Goal: Task Accomplishment & Management: Use online tool/utility

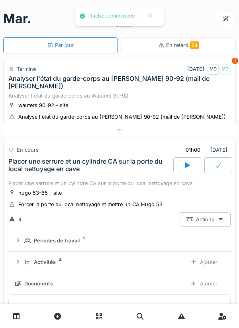
scroll to position [461, 0]
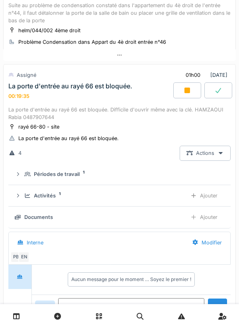
click at [208, 219] on div "Ajouter" at bounding box center [203, 217] width 41 height 15
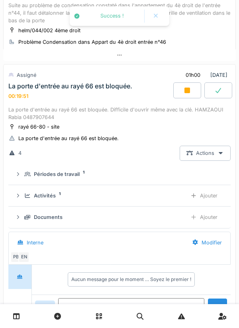
click at [200, 200] on div "Ajouter" at bounding box center [203, 195] width 41 height 15
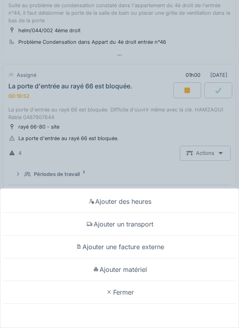
click at [149, 221] on div "Ajouter un transport" at bounding box center [119, 224] width 235 height 23
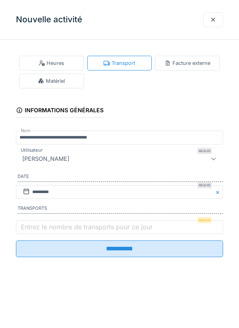
click at [129, 228] on label "Entrez le nombre de transports pour ce jour" at bounding box center [86, 227] width 135 height 10
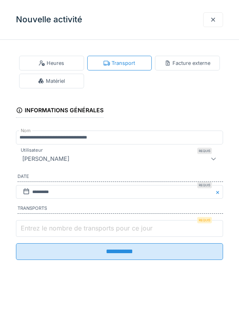
click at [129, 228] on input "Entrez le nombre de transports pour ce jour" at bounding box center [119, 228] width 207 height 17
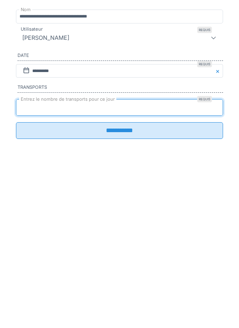
type input "*"
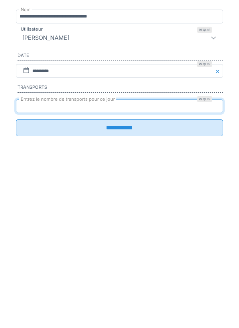
click at [115, 256] on input "**********" at bounding box center [119, 248] width 207 height 17
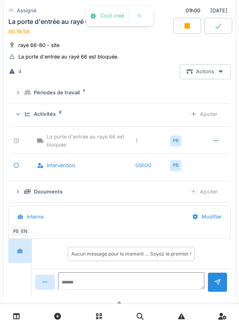
scroll to position [543, 0]
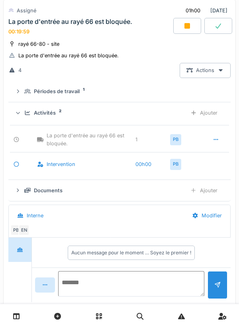
click at [124, 282] on textarea at bounding box center [131, 283] width 146 height 25
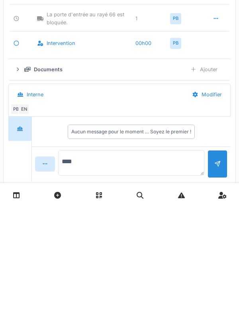
type textarea "*****"
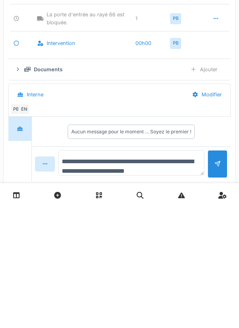
type textarea "**********"
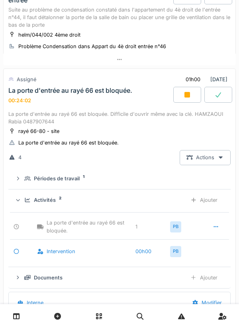
scroll to position [455, 0]
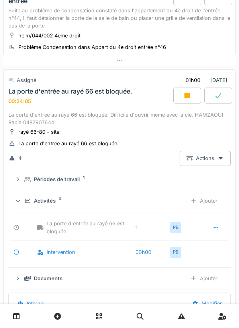
click at [209, 203] on div "Ajouter" at bounding box center [203, 200] width 41 height 15
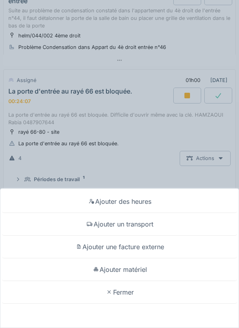
click at [146, 269] on div "Ajouter matériel" at bounding box center [119, 269] width 235 height 23
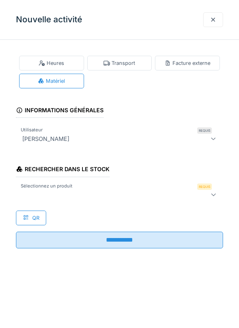
click at [144, 195] on div at bounding box center [106, 195] width 174 height 10
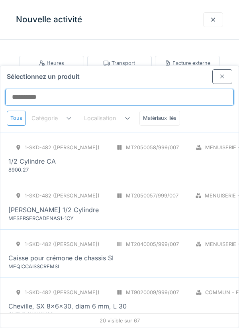
click at [140, 89] on input "Sélectionnez un produit" at bounding box center [119, 97] width 228 height 17
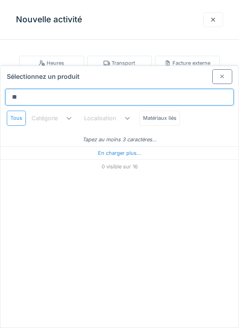
type input "*"
type input "***"
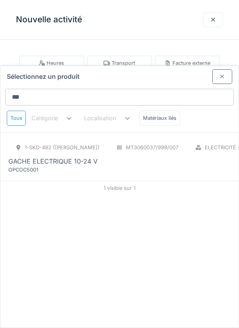
click at [112, 140] on div "1-SKD-482 (PAUL) MT3060037/999/007 Electricité - Appareillages - terminaux PCE …" at bounding box center [200, 156] width 385 height 33
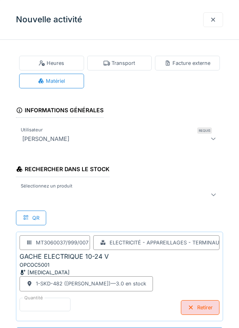
scroll to position [0, 0]
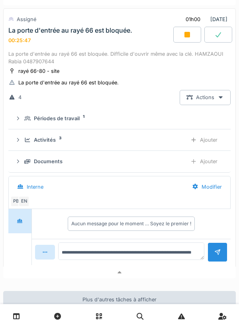
scroll to position [517, 0]
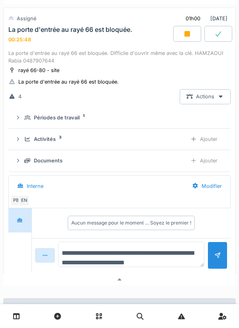
click at [133, 260] on textarea "**********" at bounding box center [131, 253] width 146 height 25
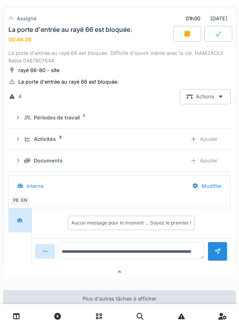
click at [186, 35] on icon at bounding box center [187, 34] width 6 height 6
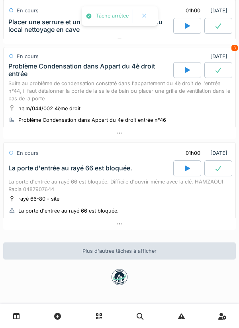
scroll to position [385, 0]
click at [142, 191] on div "La porte d'entrée au rayé 66 est bloquée. Difficile d'ouvrir même avec la clé. …" at bounding box center [119, 185] width 222 height 15
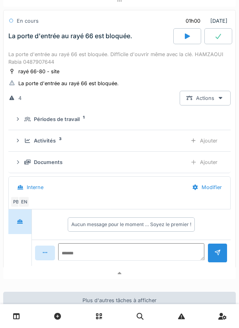
scroll to position [527, 0]
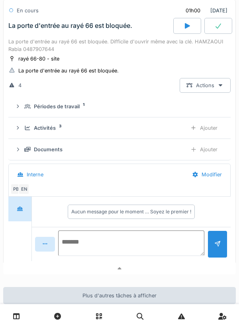
click at [132, 240] on textarea at bounding box center [131, 242] width 146 height 25
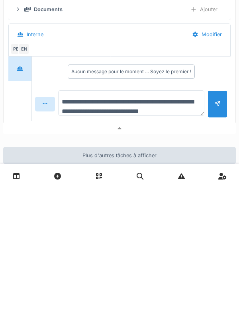
scroll to position [9, 0]
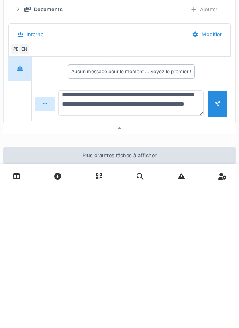
type textarea "**********"
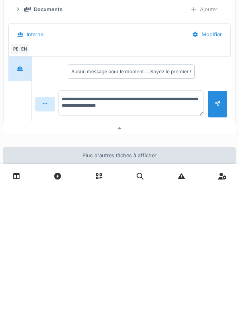
click at [214, 248] on div at bounding box center [217, 244] width 6 height 8
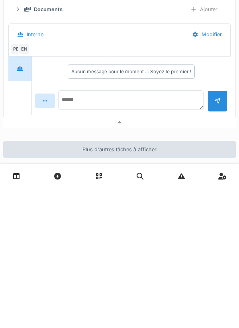
scroll to position [0, 0]
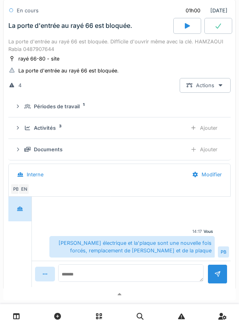
click at [112, 135] on div "Activités 3 Ajouter" at bounding box center [119, 128] width 209 height 15
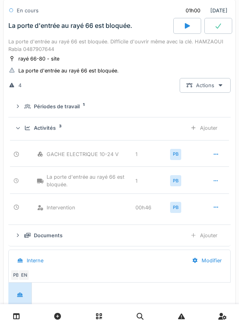
click at [116, 135] on div "Activités 3 Ajouter" at bounding box center [119, 128] width 209 height 15
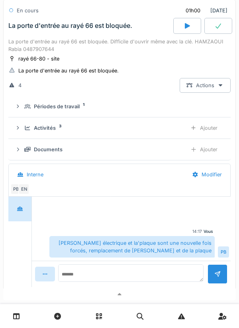
click at [127, 132] on div "Activités 3" at bounding box center [102, 128] width 156 height 8
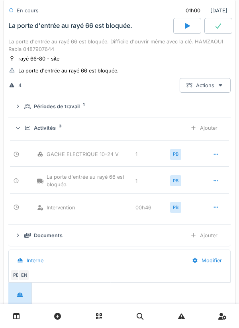
click at [140, 132] on div "Activités 3" at bounding box center [102, 128] width 156 height 8
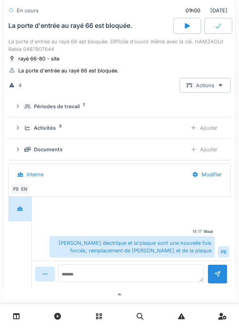
click at [217, 30] on div at bounding box center [218, 26] width 28 height 16
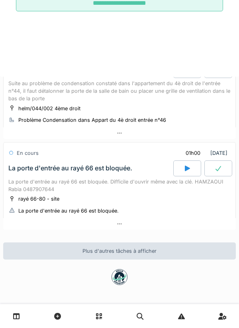
scroll to position [385, 0]
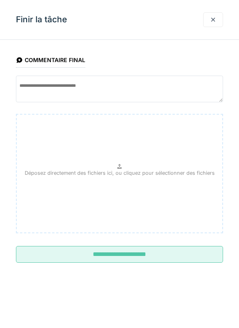
click at [164, 257] on input "**********" at bounding box center [119, 254] width 207 height 17
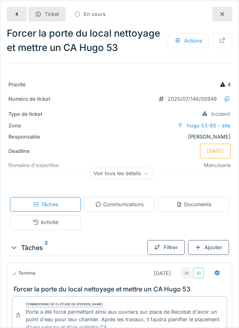
click at [17, 15] on icon at bounding box center [17, 14] width 2 height 4
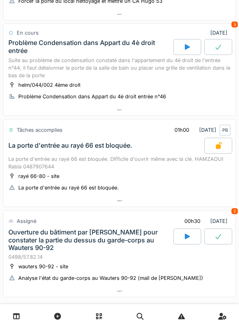
scroll to position [260, 0]
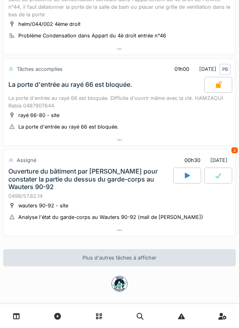
click at [184, 177] on icon at bounding box center [187, 175] width 8 height 6
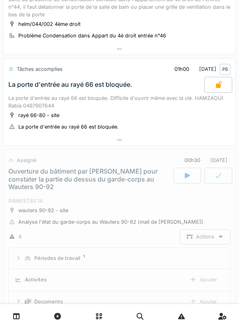
scroll to position [377, 0]
